Goal: Use online tool/utility: Utilize a website feature to perform a specific function

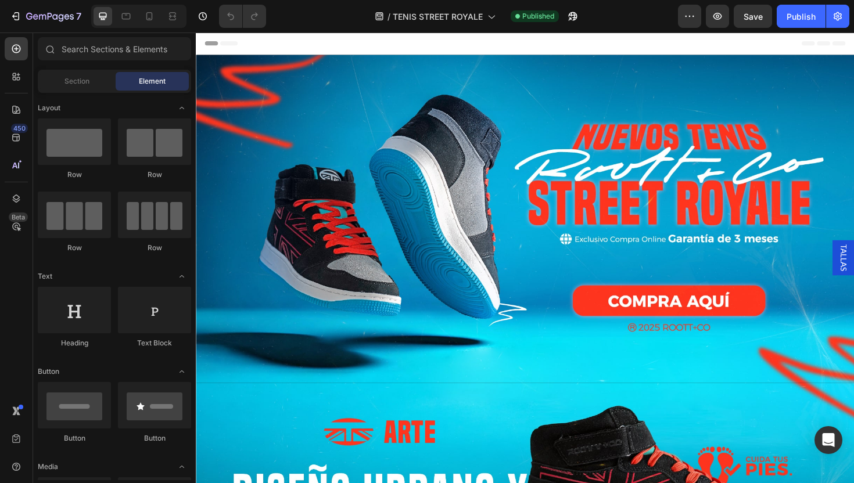
scroll to position [0, 6]
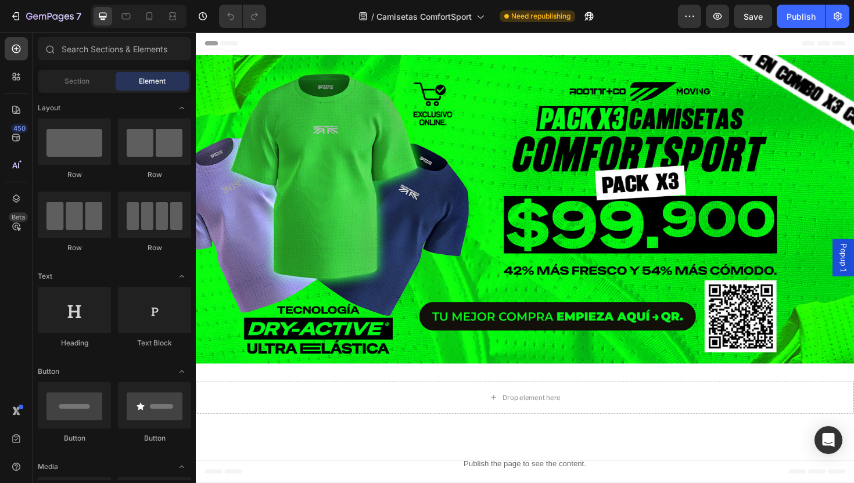
scroll to position [0, 6]
click at [145, 17] on icon at bounding box center [149, 16] width 12 height 12
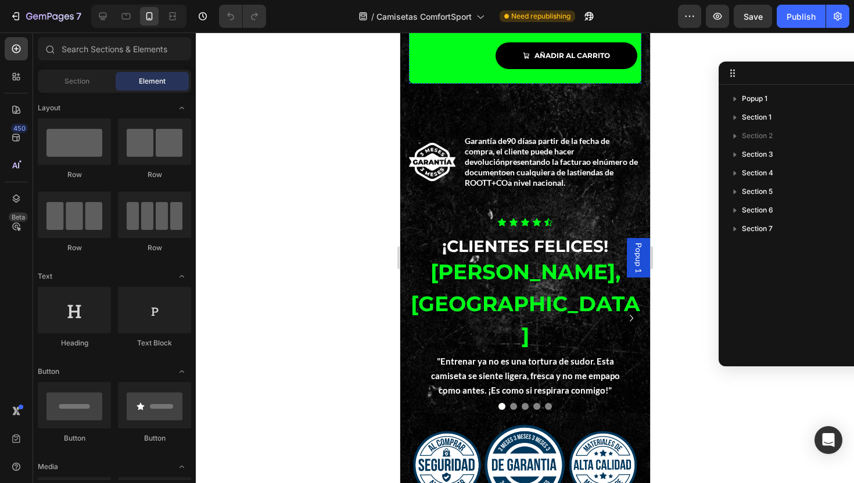
scroll to position [3595, 0]
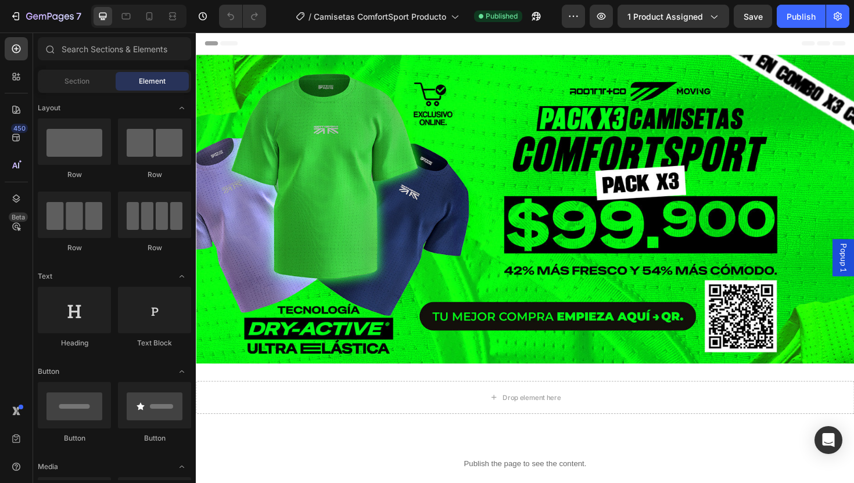
scroll to position [0, 6]
click at [148, 18] on icon at bounding box center [149, 16] width 12 height 12
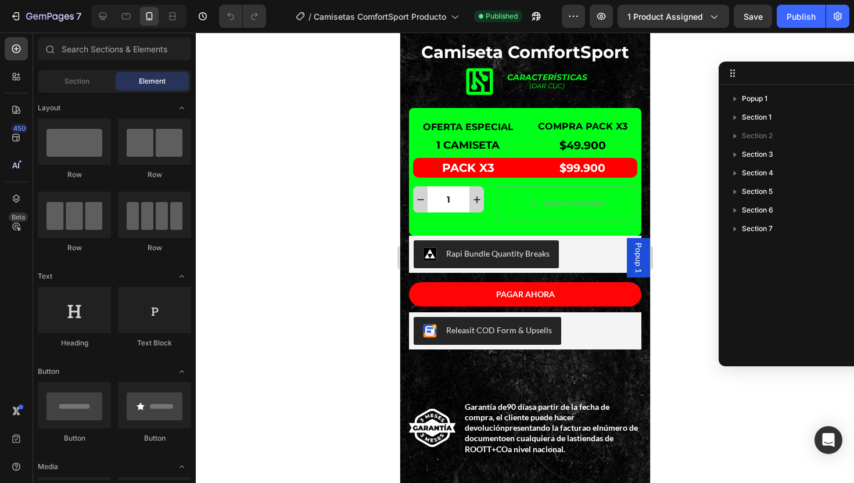
scroll to position [3136, 0]
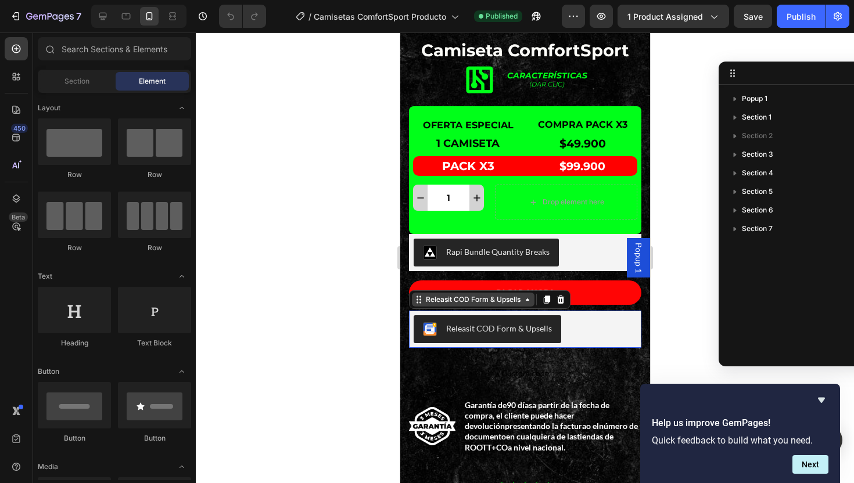
click at [457, 307] on div "Releasit COD Form & Upsells" at bounding box center [488, 299] width 161 height 19
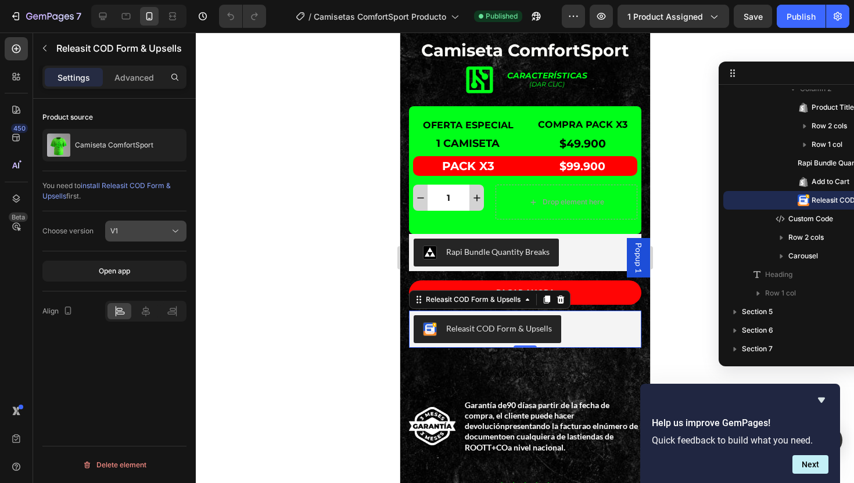
click at [140, 233] on div "V1" at bounding box center [139, 231] width 59 height 10
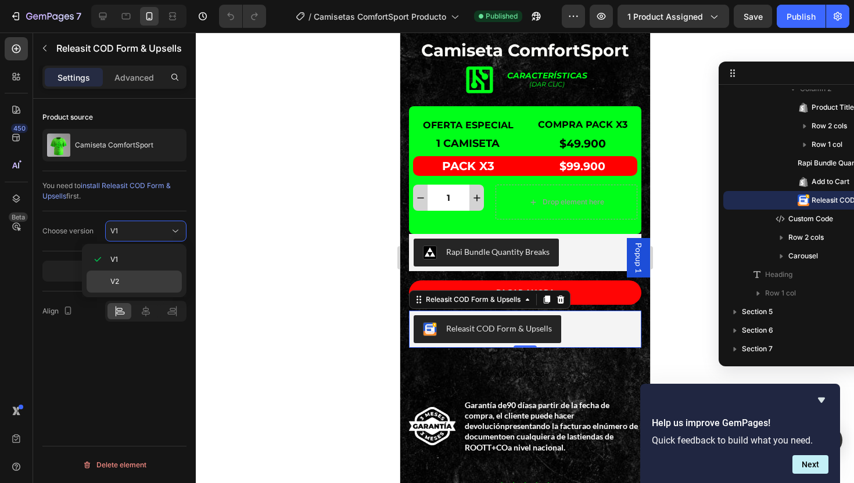
click at [125, 278] on p "V2" at bounding box center [143, 281] width 66 height 10
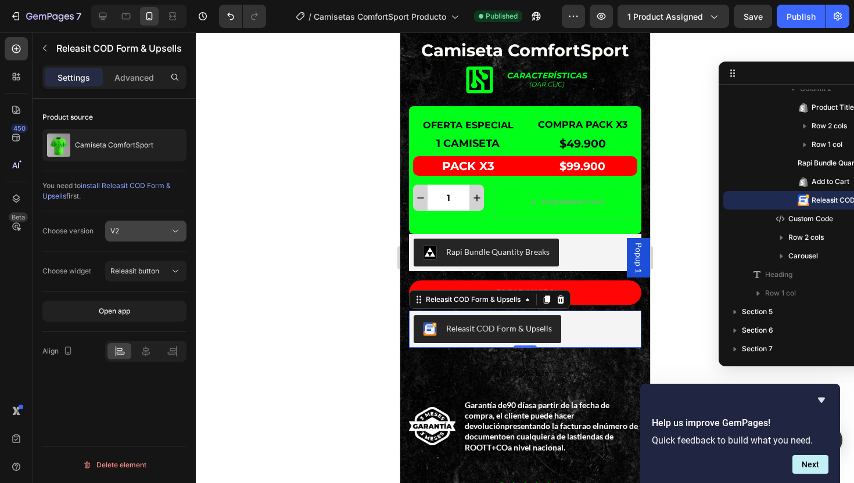
click at [154, 231] on div "V2" at bounding box center [139, 231] width 59 height 10
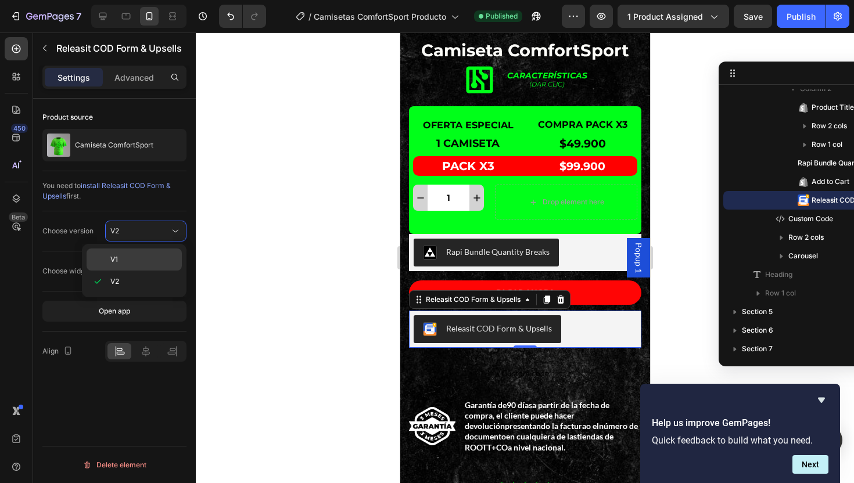
click at [117, 254] on span "V1" at bounding box center [114, 259] width 8 height 10
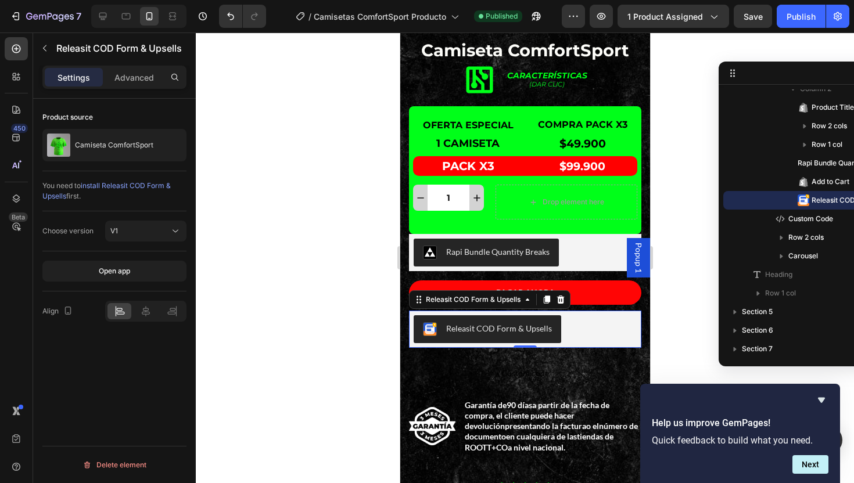
click at [125, 187] on span "install Releasit COD Form & Upsells" at bounding box center [106, 190] width 128 height 19
click at [526, 303] on icon at bounding box center [526, 299] width 9 height 9
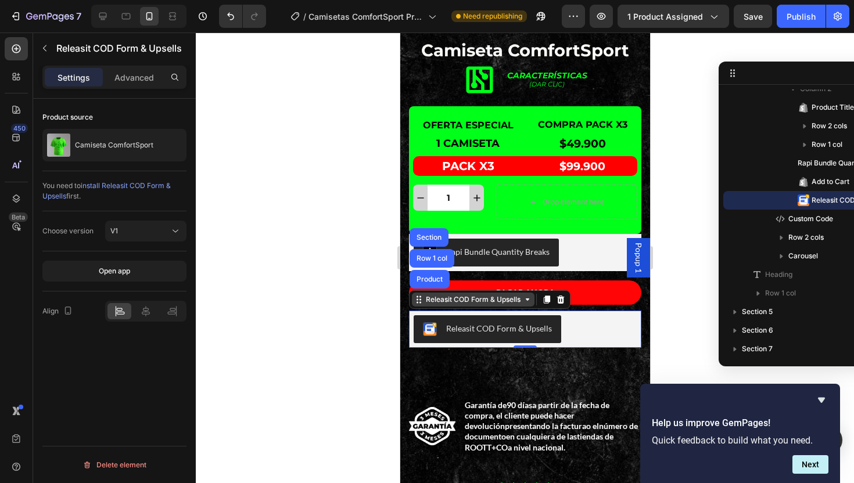
click at [523, 303] on icon at bounding box center [526, 299] width 9 height 9
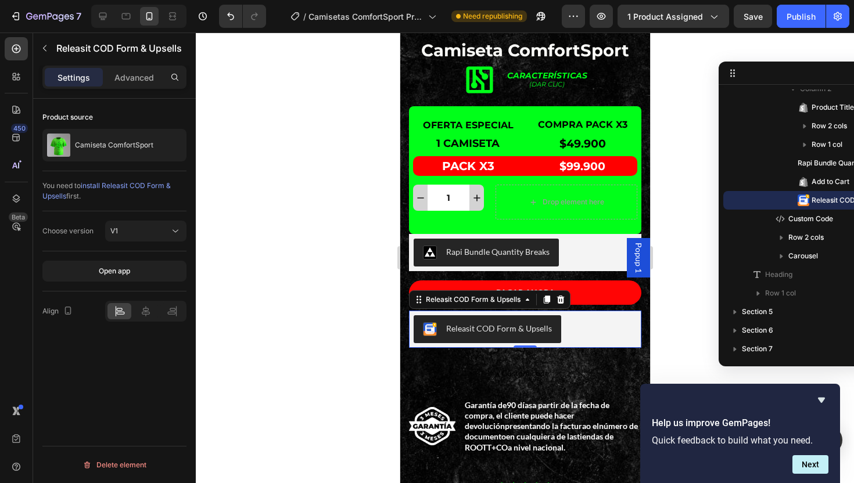
click at [489, 324] on div "Releasit COD Form & Upsells" at bounding box center [498, 328] width 106 height 12
click at [590, 343] on div "Releasit COD Form & Upsells" at bounding box center [524, 329] width 232 height 37
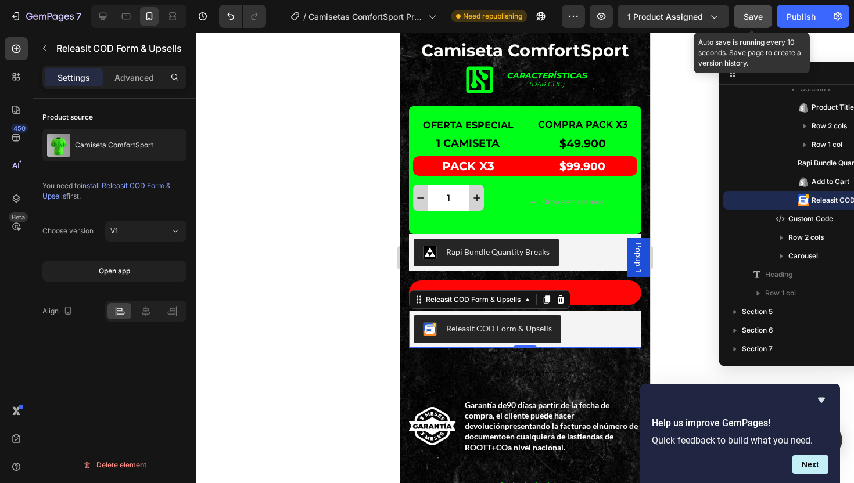
click at [757, 20] on span "Save" at bounding box center [752, 17] width 19 height 10
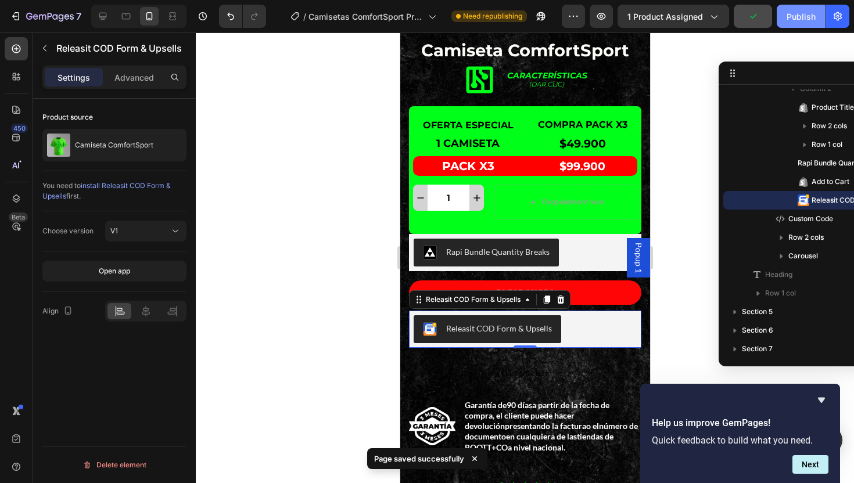
click at [796, 17] on div "Publish" at bounding box center [800, 16] width 29 height 12
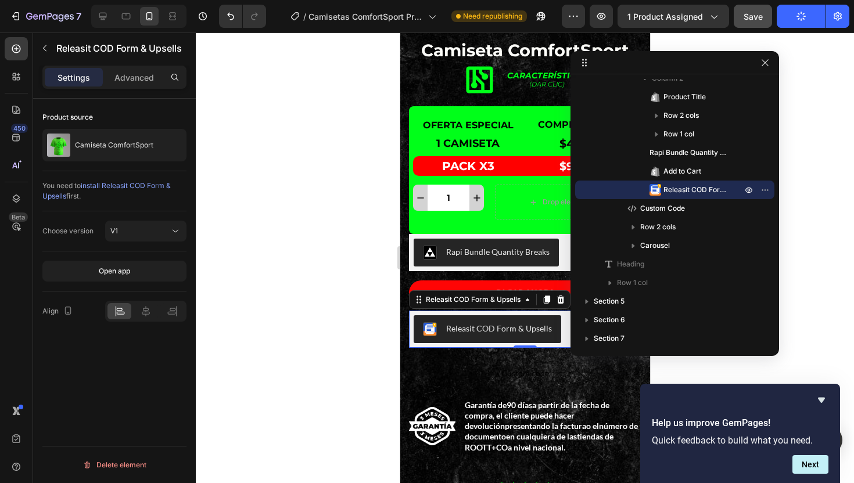
drag, startPoint x: 761, startPoint y: 78, endPoint x: 685, endPoint y: 67, distance: 76.8
click at [763, 62] on icon "button" at bounding box center [764, 62] width 9 height 9
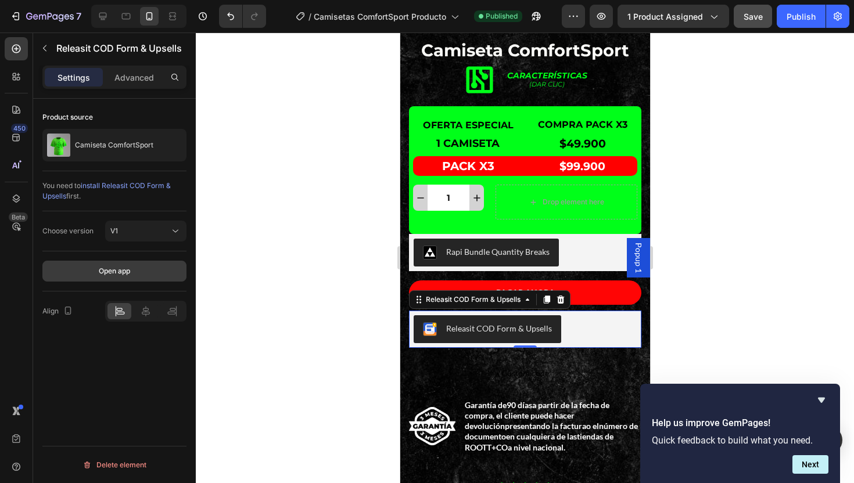
click at [78, 273] on button "Open app" at bounding box center [114, 271] width 144 height 21
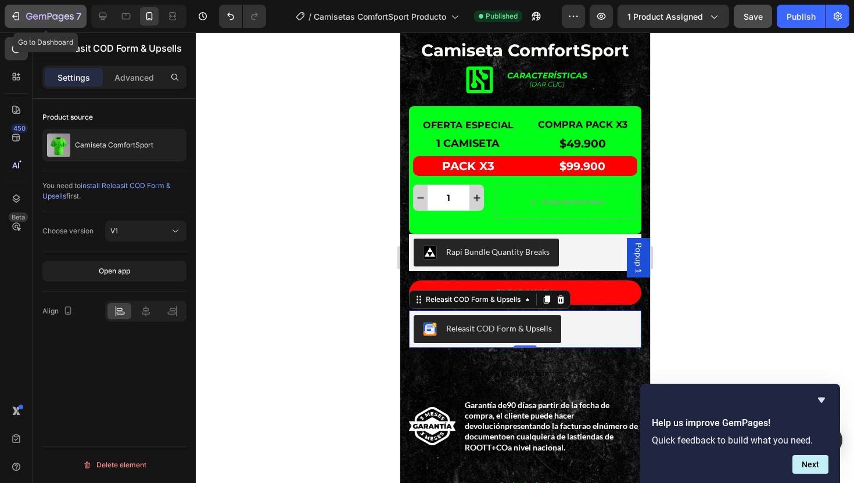
click at [15, 15] on icon "button" at bounding box center [16, 16] width 12 height 12
